Goal: Check status: Check status

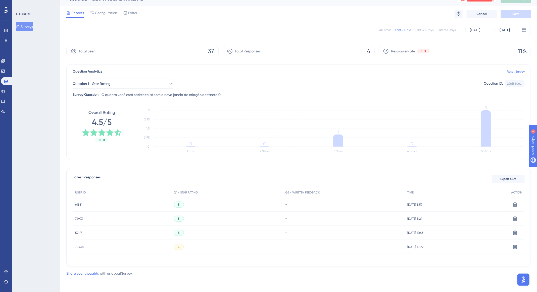
click at [389, 29] on div "All Times" at bounding box center [386, 30] width 12 height 4
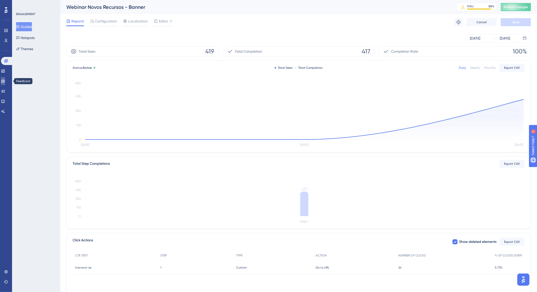
click at [5, 83] on icon at bounding box center [3, 81] width 4 height 4
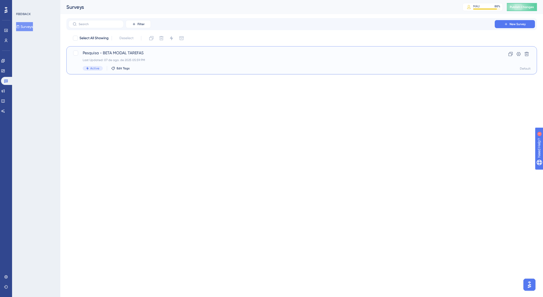
click at [183, 64] on div "Pesquisa - BETA MODAL TAREFAS Last Updated: 07 de ago. de 2025 05:59 PM Active …" at bounding box center [282, 60] width 398 height 21
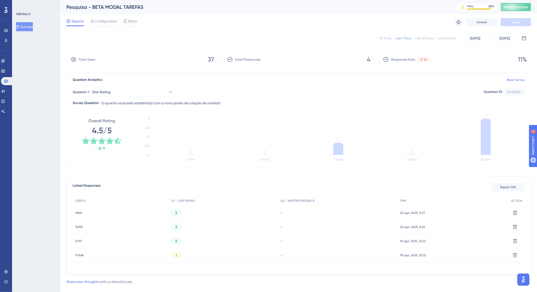
click at [386, 38] on div "All Times" at bounding box center [386, 38] width 12 height 4
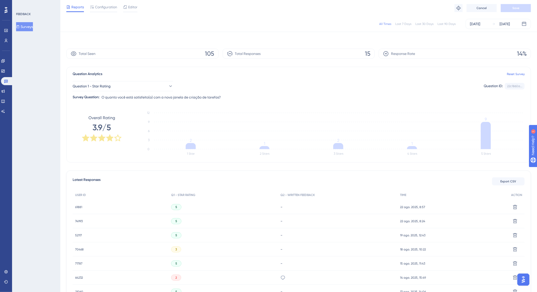
scroll to position [81, 0]
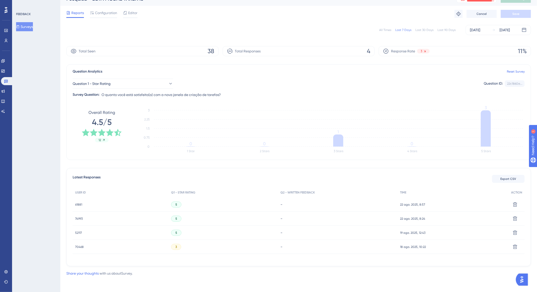
click at [387, 32] on div "All Times Last 7 Days Last 30 Days Last 90 Days Aug 16 2025 Aug 22 2025" at bounding box center [298, 30] width 465 height 10
click at [385, 28] on div "All Times" at bounding box center [386, 30] width 12 height 4
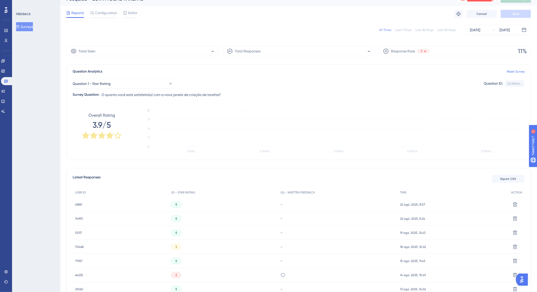
scroll to position [11, 0]
